Goal: Task Accomplishment & Management: Manage account settings

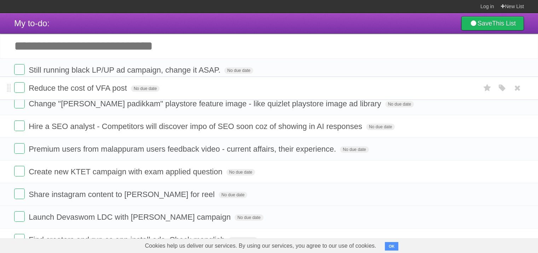
drag, startPoint x: 10, startPoint y: 203, endPoint x: 21, endPoint y: 86, distance: 117.6
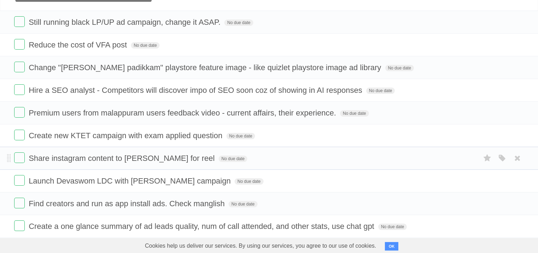
scroll to position [48, 0]
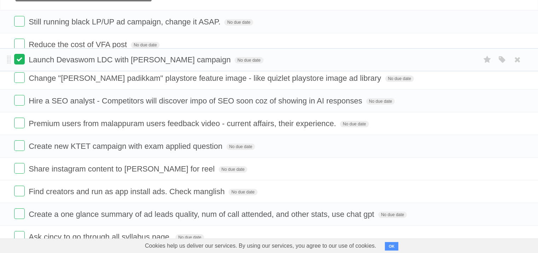
drag, startPoint x: 9, startPoint y: 180, endPoint x: 16, endPoint y: 59, distance: 120.5
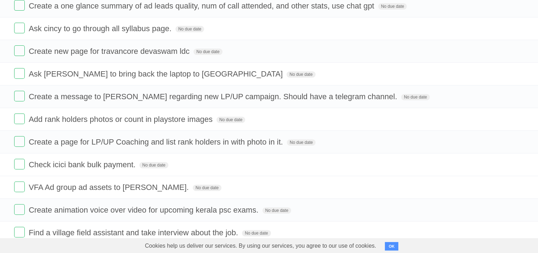
scroll to position [236, 0]
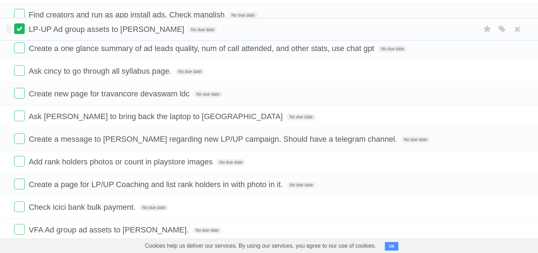
drag, startPoint x: 7, startPoint y: 171, endPoint x: 16, endPoint y: 26, distance: 145.3
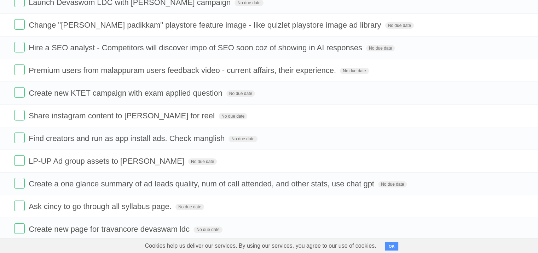
scroll to position [107, 0]
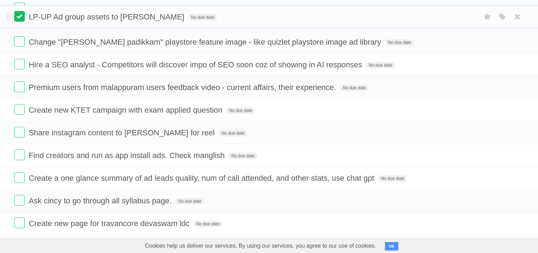
drag, startPoint x: 11, startPoint y: 166, endPoint x: 18, endPoint y: 17, distance: 149.1
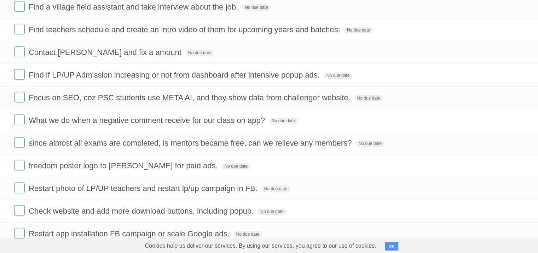
scroll to position [523, 0]
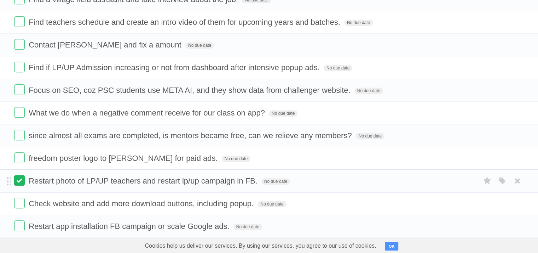
click at [20, 178] on label at bounding box center [19, 180] width 11 height 11
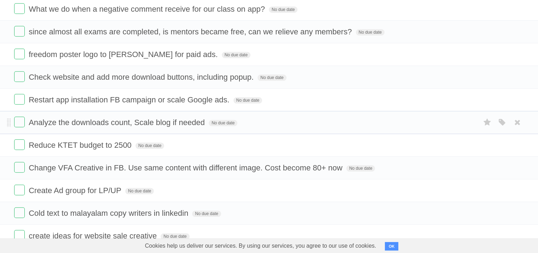
scroll to position [628, 0]
click at [22, 138] on label at bounding box center [19, 143] width 11 height 11
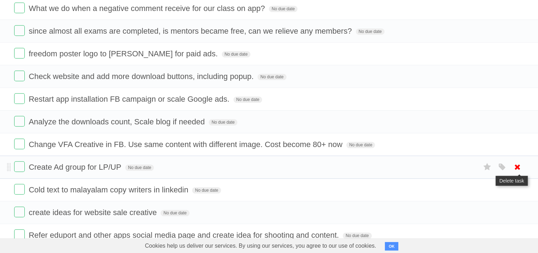
click at [513, 164] on icon at bounding box center [518, 167] width 10 height 12
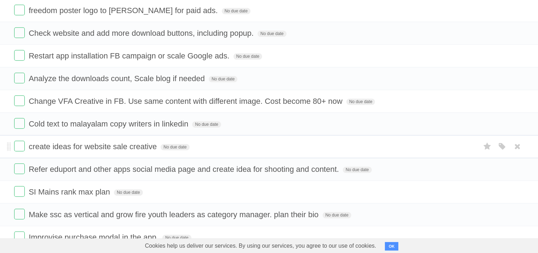
scroll to position [671, 0]
click at [517, 185] on icon at bounding box center [518, 191] width 10 height 12
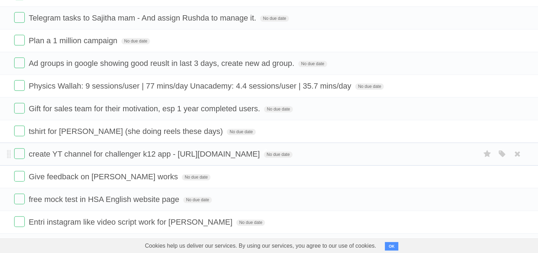
scroll to position [913, 0]
click at [515, 172] on icon at bounding box center [518, 176] width 10 height 12
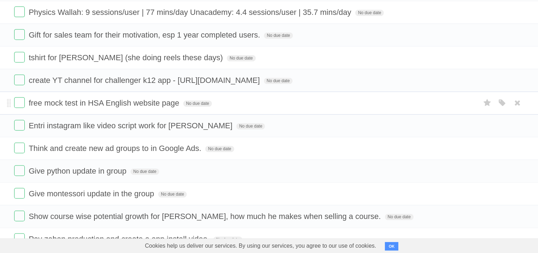
scroll to position [984, 0]
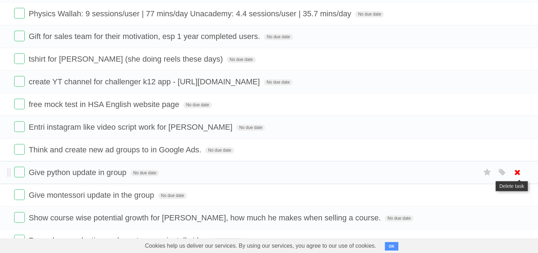
click at [514, 166] on icon at bounding box center [518, 172] width 10 height 12
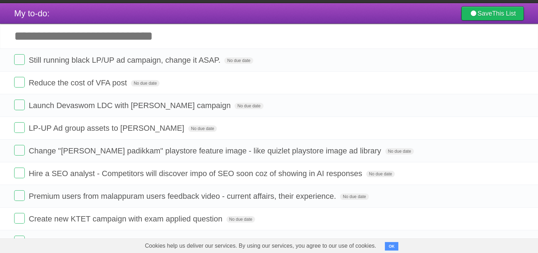
scroll to position [0, 0]
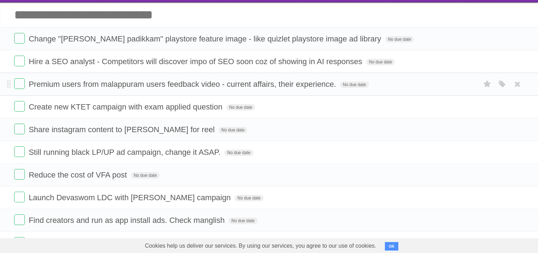
scroll to position [32, 0]
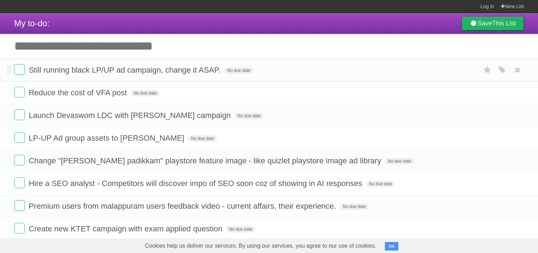
click at [173, 74] on span "Still running black LP/UP ad campaign, change it ASAP." at bounding box center [125, 69] width 193 height 9
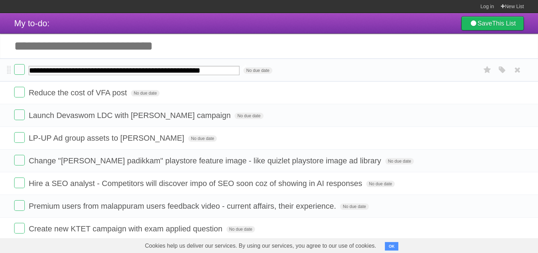
click at [177, 73] on input "**********" at bounding box center [134, 70] width 211 height 9
drag, startPoint x: 163, startPoint y: 73, endPoint x: 237, endPoint y: 71, distance: 73.3
click at [237, 71] on input "**********" at bounding box center [134, 70] width 211 height 9
type input "**********"
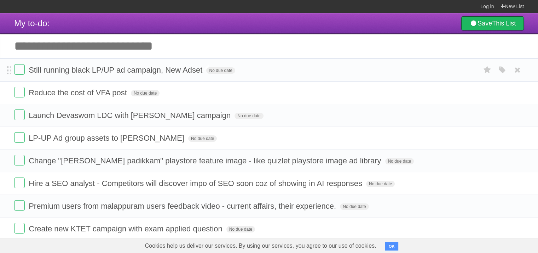
click at [161, 44] on input "Add another task" at bounding box center [269, 46] width 538 height 25
type input "*"
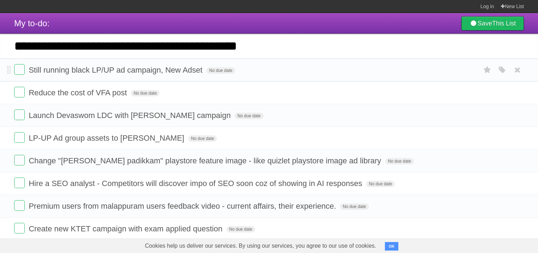
type input "**********"
click input "*********" at bounding box center [0, 0] width 0 height 0
